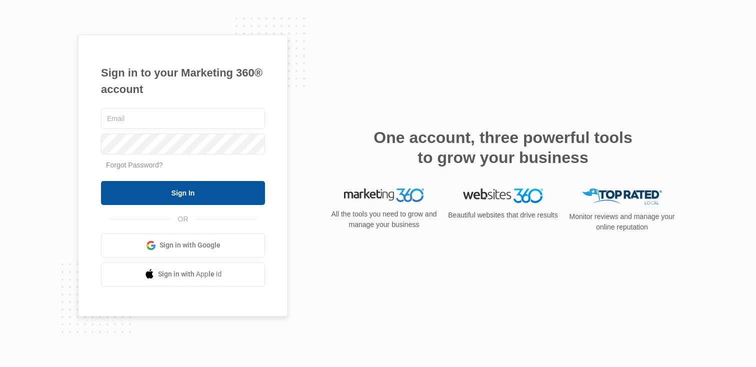
type input "[PERSON_NAME][EMAIL_ADDRESS][PERSON_NAME][DOMAIN_NAME]"
click at [199, 187] on input "Sign In" at bounding box center [183, 193] width 164 height 24
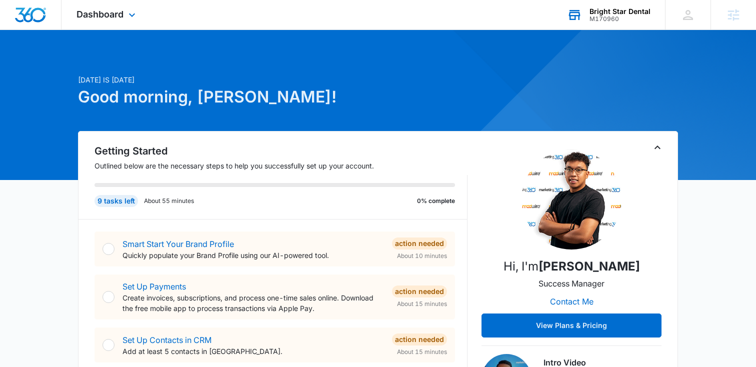
click at [591, 10] on div "Bright Star Dental" at bounding box center [619, 11] width 61 height 8
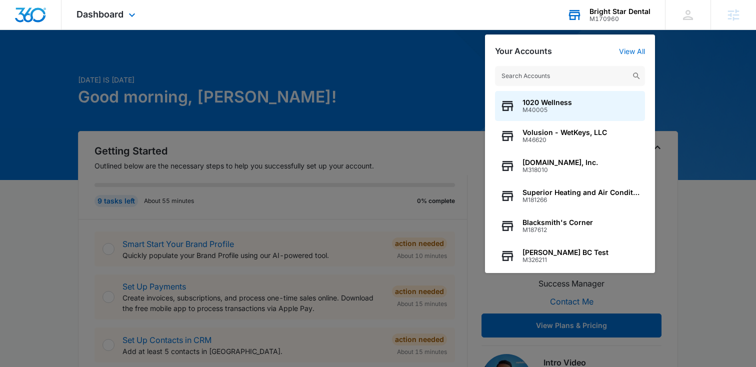
click at [508, 76] on input "text" at bounding box center [570, 76] width 150 height 20
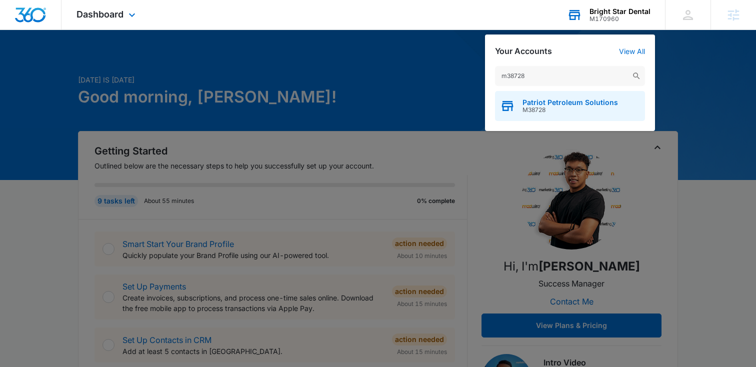
type input "m38728"
click at [551, 108] on span "M38728" at bounding box center [569, 109] width 95 height 7
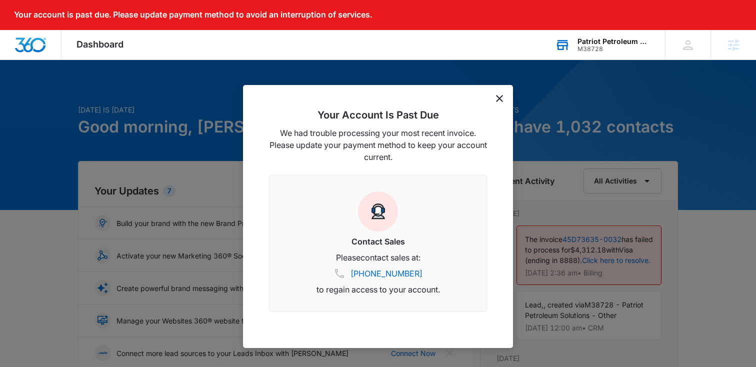
click at [498, 99] on icon "dismiss this dialog" at bounding box center [499, 98] width 7 height 7
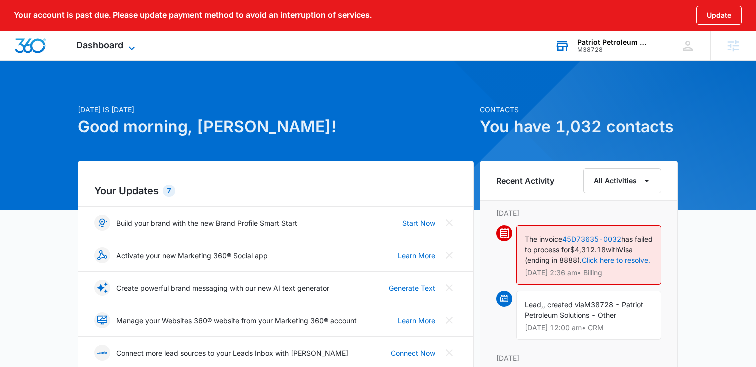
click at [112, 45] on span "Dashboard" at bounding box center [99, 45] width 47 height 10
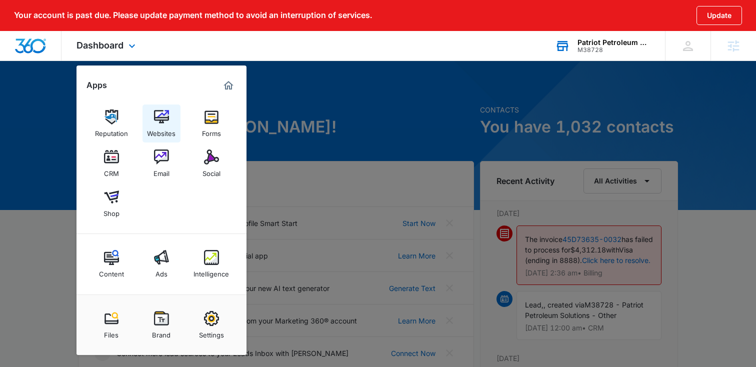
click at [152, 120] on link "Websites" at bounding box center [161, 123] width 38 height 38
